Goal: Check status: Check status

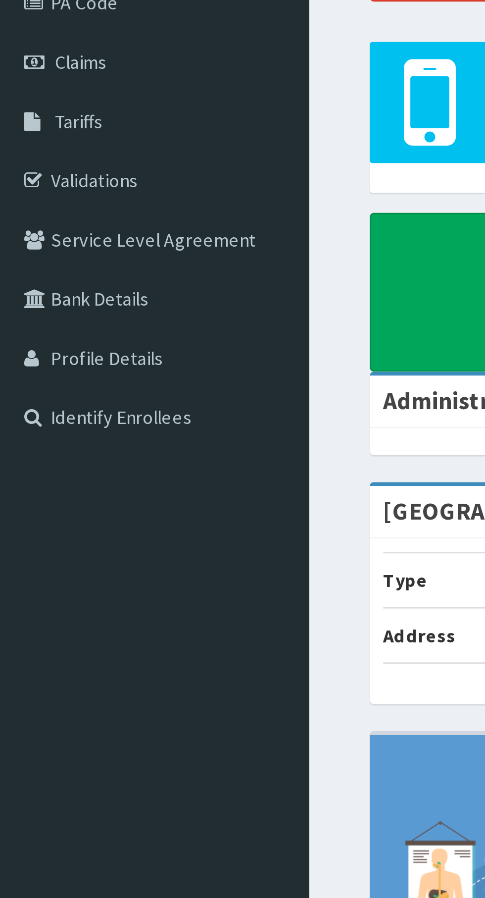
click at [43, 157] on link "Claims" at bounding box center [57, 152] width 114 height 22
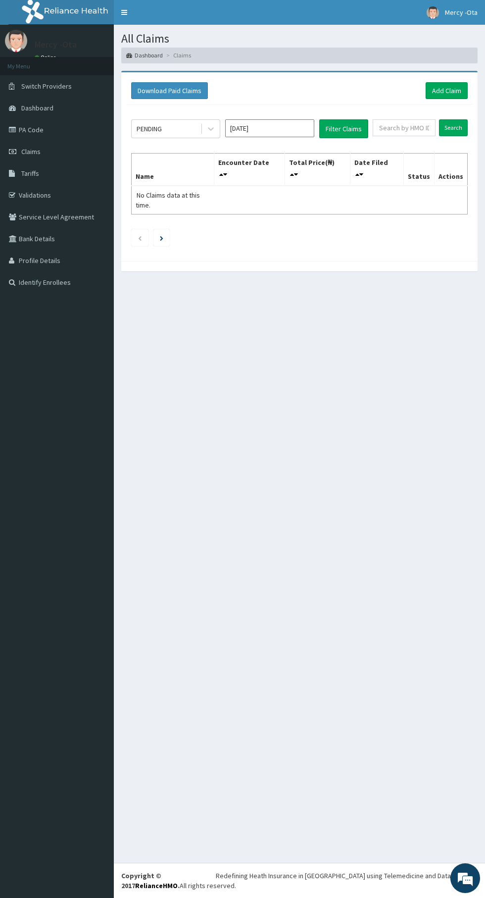
click at [267, 128] on input "Sep 2025" at bounding box center [269, 128] width 89 height 18
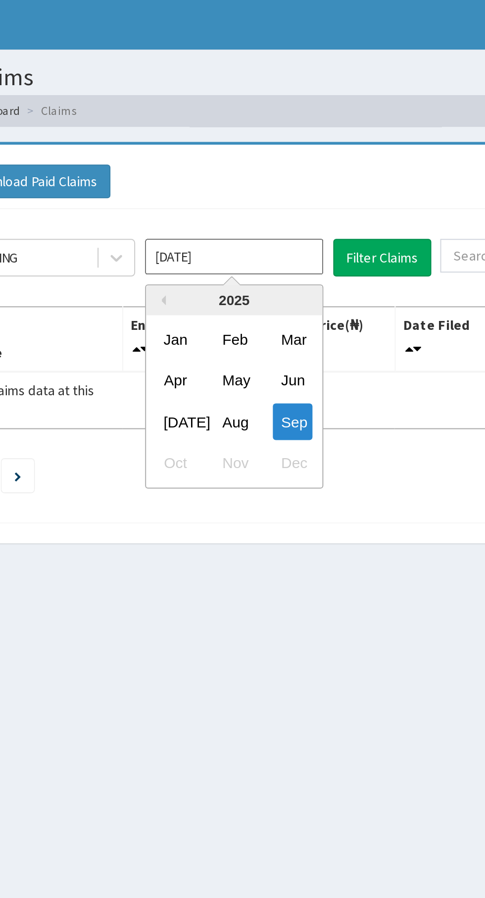
click at [265, 218] on div "Aug" at bounding box center [270, 210] width 20 height 18
type input "Aug 2025"
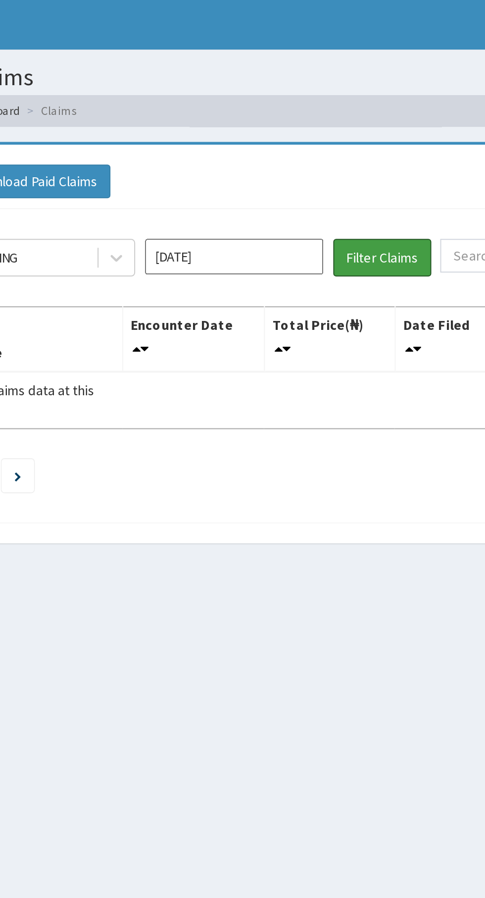
click at [343, 134] on button "Filter Claims" at bounding box center [343, 128] width 49 height 19
